Goal: Information Seeking & Learning: Learn about a topic

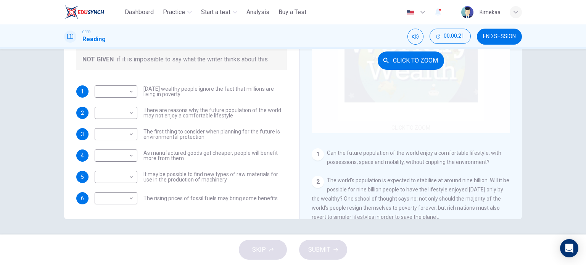
click at [403, 130] on div "Click to Zoom" at bounding box center [411, 60] width 198 height 145
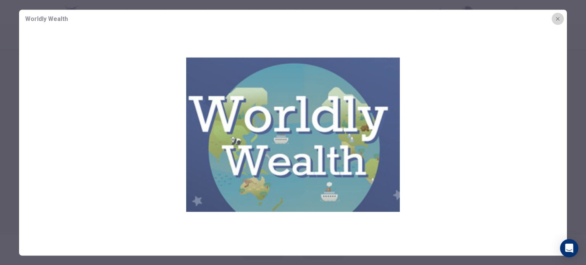
click at [559, 19] on icon "button" at bounding box center [557, 19] width 6 height 6
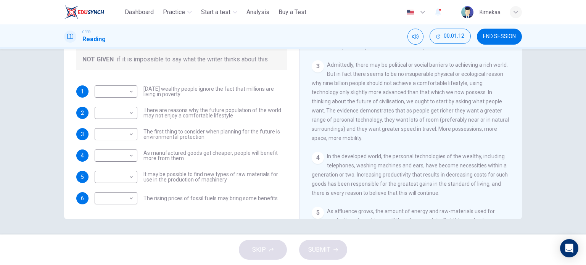
scroll to position [171, 0]
click at [130, 90] on body "This site uses cookies, as explained in our Privacy Policy . If you agree to th…" at bounding box center [293, 132] width 586 height 265
click at [124, 123] on li "NOT GIVEN" at bounding box center [114, 128] width 43 height 12
type input "*********"
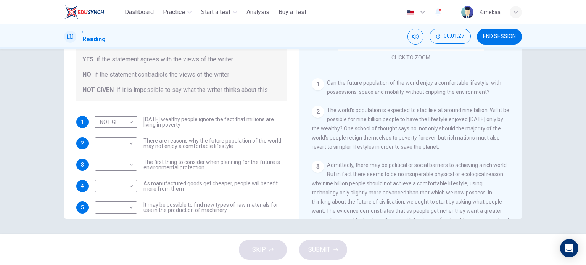
scroll to position [70, 0]
click at [127, 141] on body "This site uses cookies, as explained in our Privacy Policy . If you agree to th…" at bounding box center [293, 132] width 586 height 265
click at [119, 157] on li "YES" at bounding box center [114, 155] width 43 height 12
type input "***"
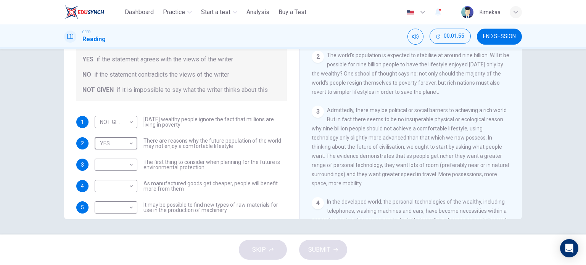
scroll to position [133, 0]
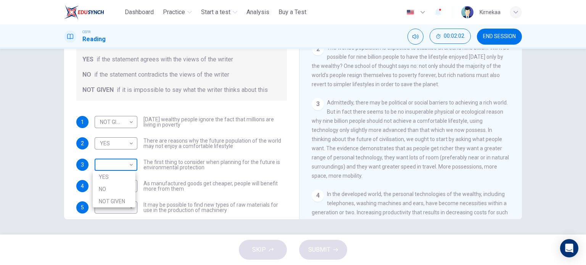
click at [132, 166] on body "This site uses cookies, as explained in our Privacy Policy . If you agree to th…" at bounding box center [293, 132] width 586 height 265
click at [127, 180] on li "YES" at bounding box center [114, 177] width 43 height 12
type input "***"
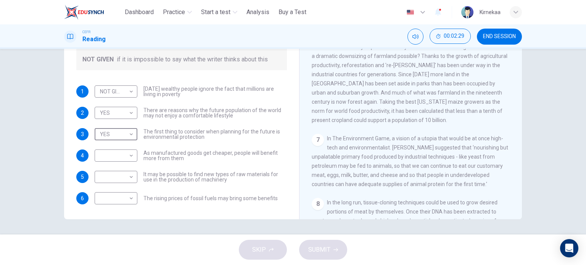
scroll to position [480, 0]
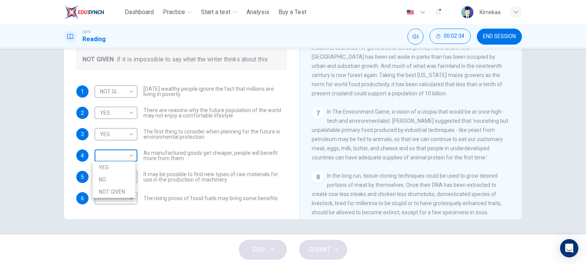
click at [127, 154] on body "This site uses cookies, as explained in our Privacy Policy . If you agree to th…" at bounding box center [293, 132] width 586 height 265
click at [126, 175] on li "NO" at bounding box center [114, 179] width 43 height 12
type input "**"
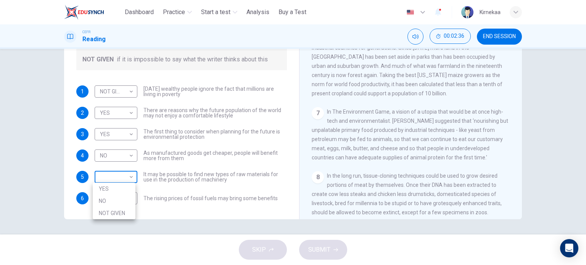
click at [132, 179] on body "This site uses cookies, as explained in our Privacy Policy . If you agree to th…" at bounding box center [293, 132] width 586 height 265
click at [121, 194] on li "YES" at bounding box center [114, 189] width 43 height 12
type input "***"
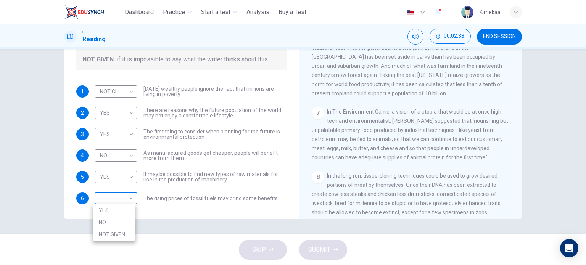
click at [130, 196] on body "This site uses cookies, as explained in our Privacy Policy . If you agree to th…" at bounding box center [293, 132] width 586 height 265
click at [117, 230] on li "NOT GIVEN" at bounding box center [114, 234] width 43 height 12
type input "*********"
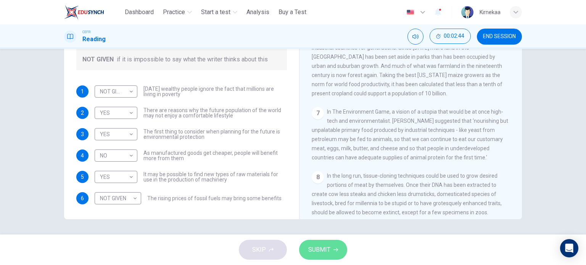
click at [319, 247] on span "SUBMIT" at bounding box center [319, 249] width 22 height 11
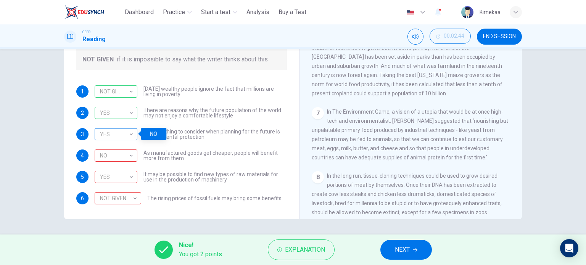
click at [117, 133] on div "YES" at bounding box center [115, 135] width 40 height 22
click at [389, 251] on button "NEXT" at bounding box center [405, 250] width 51 height 20
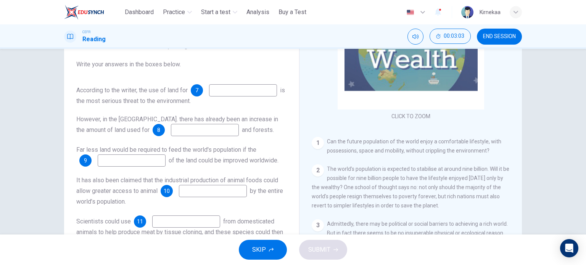
scroll to position [53, 0]
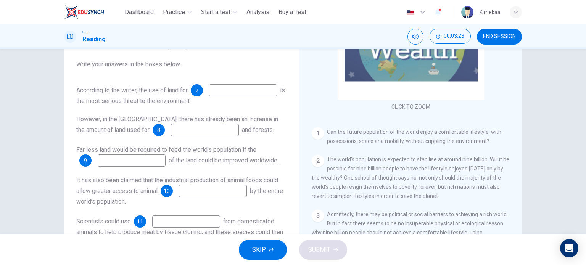
click at [175, 136] on input at bounding box center [205, 130] width 68 height 12
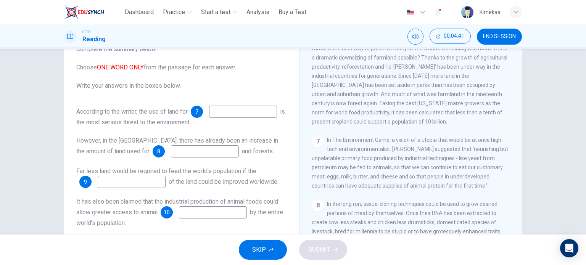
scroll to position [512, 0]
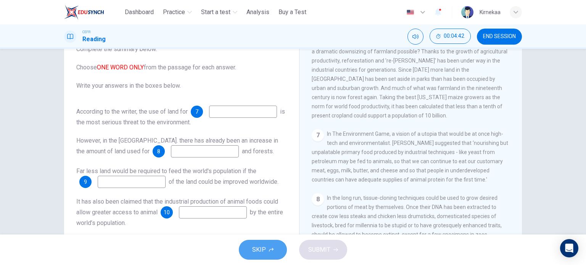
click at [262, 259] on button "SKIP" at bounding box center [263, 250] width 48 height 20
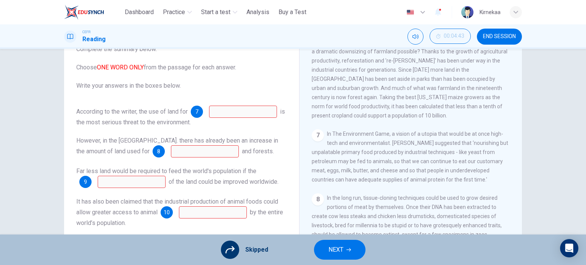
scroll to position [58, 0]
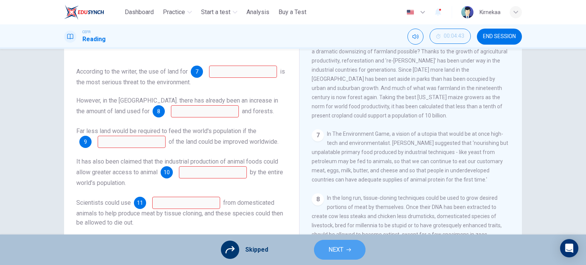
click at [344, 247] on button "NEXT" at bounding box center [339, 250] width 51 height 20
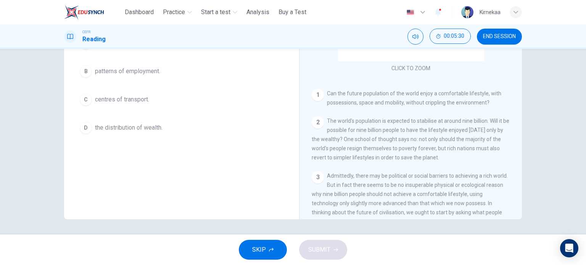
scroll to position [66, 0]
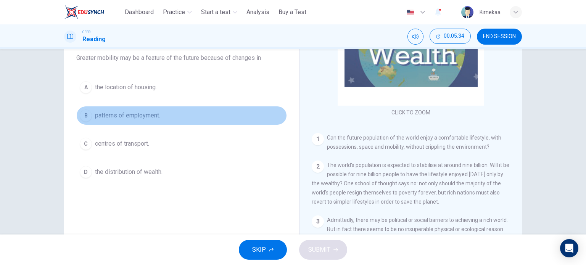
click at [82, 111] on div "B" at bounding box center [86, 115] width 12 height 12
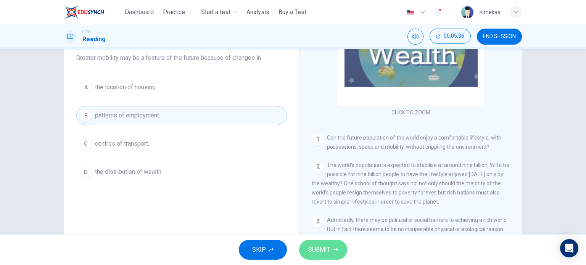
click at [333, 259] on button "SUBMIT" at bounding box center [323, 250] width 48 height 20
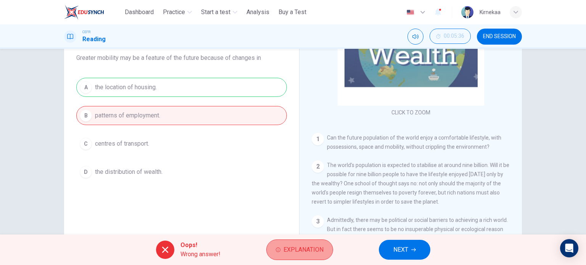
click at [302, 247] on span "Explanation" at bounding box center [303, 249] width 40 height 11
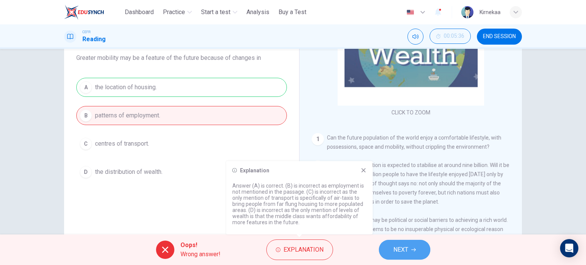
click at [393, 242] on button "NEXT" at bounding box center [404, 250] width 51 height 20
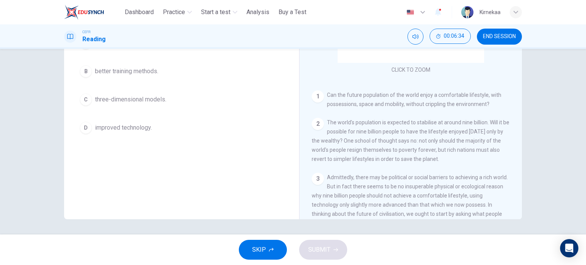
scroll to position [58, 0]
click at [265, 249] on span "SKIP" at bounding box center [259, 249] width 14 height 11
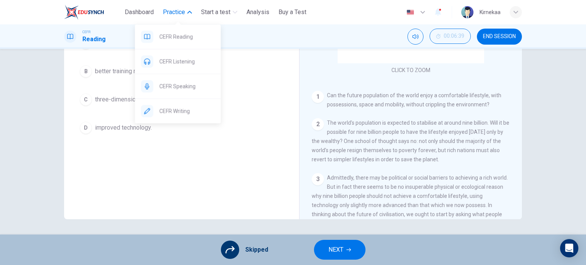
click at [167, 12] on span "Practice" at bounding box center [174, 12] width 22 height 9
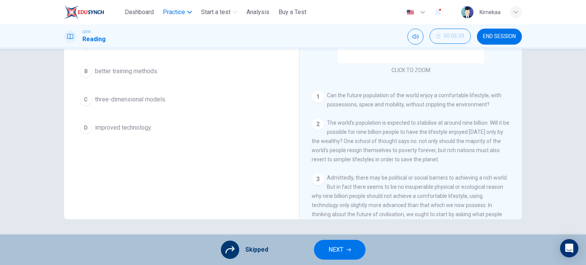
click at [167, 12] on span "Practice" at bounding box center [174, 12] width 22 height 9
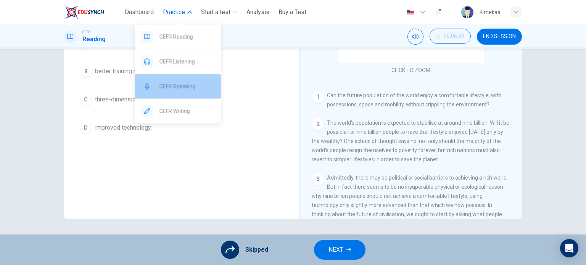
click at [166, 90] on span "CEFR Speaking" at bounding box center [186, 86] width 55 height 9
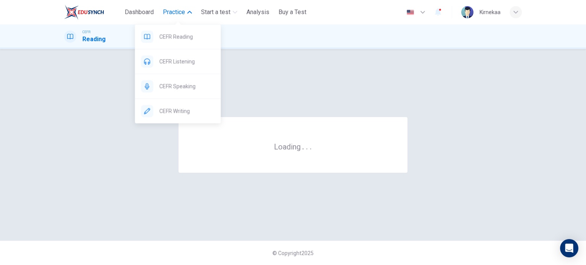
scroll to position [0, 0]
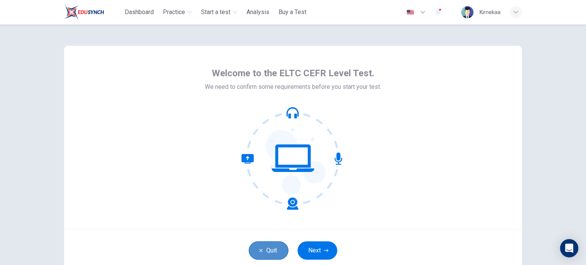
click at [259, 249] on icon "button" at bounding box center [261, 250] width 5 height 5
